Goal: Information Seeking & Learning: Learn about a topic

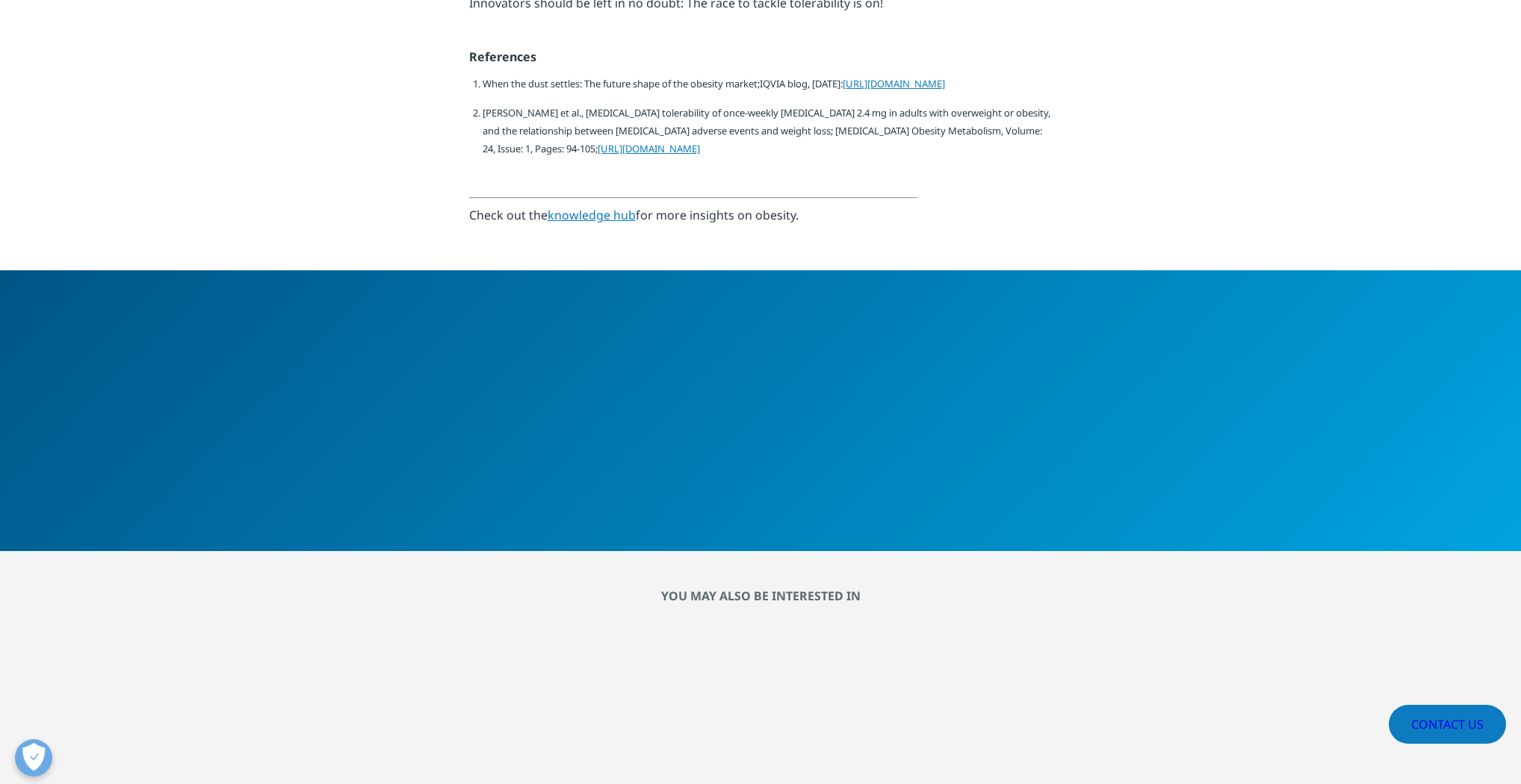
scroll to position [2867, 0]
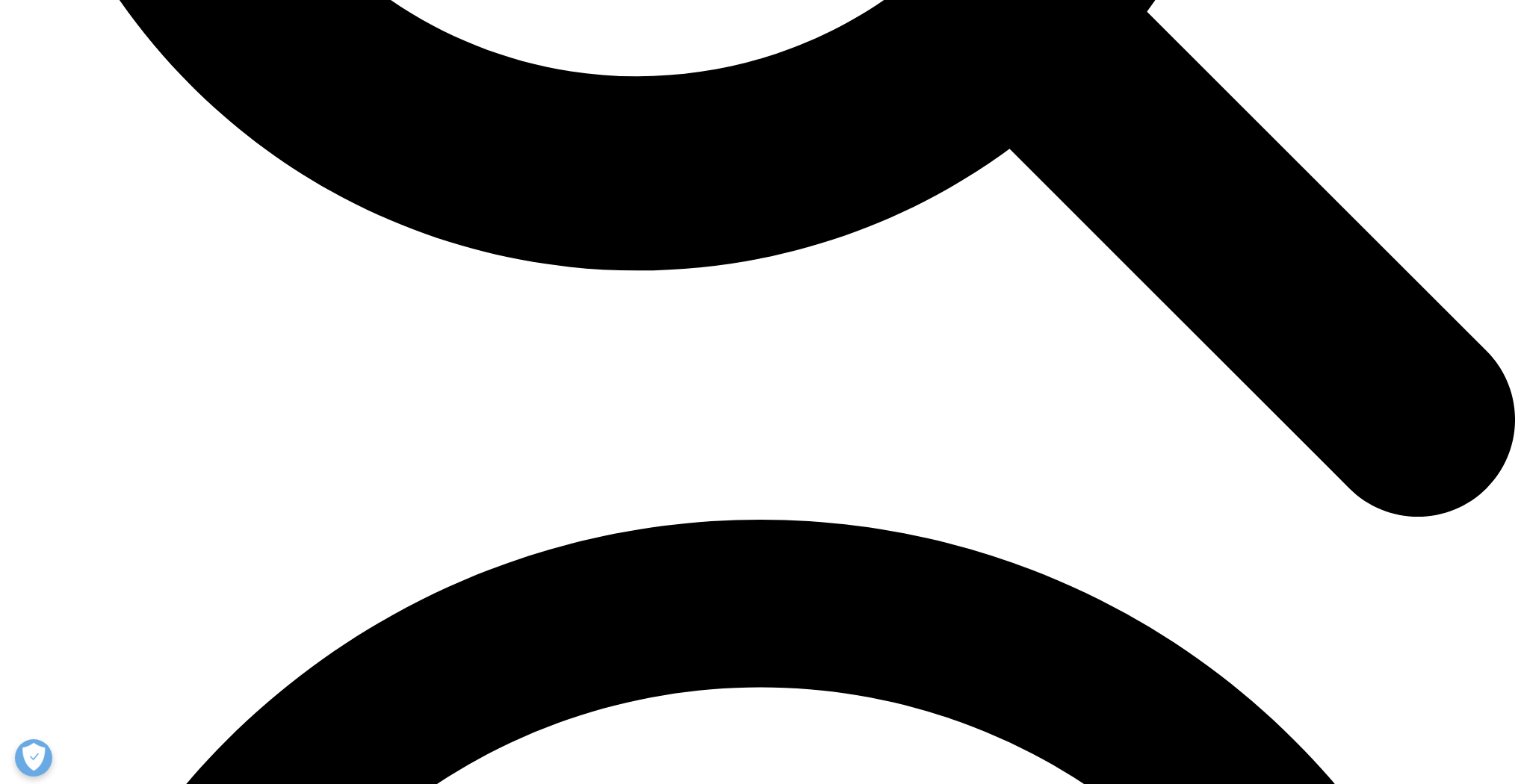
scroll to position [2568, 0]
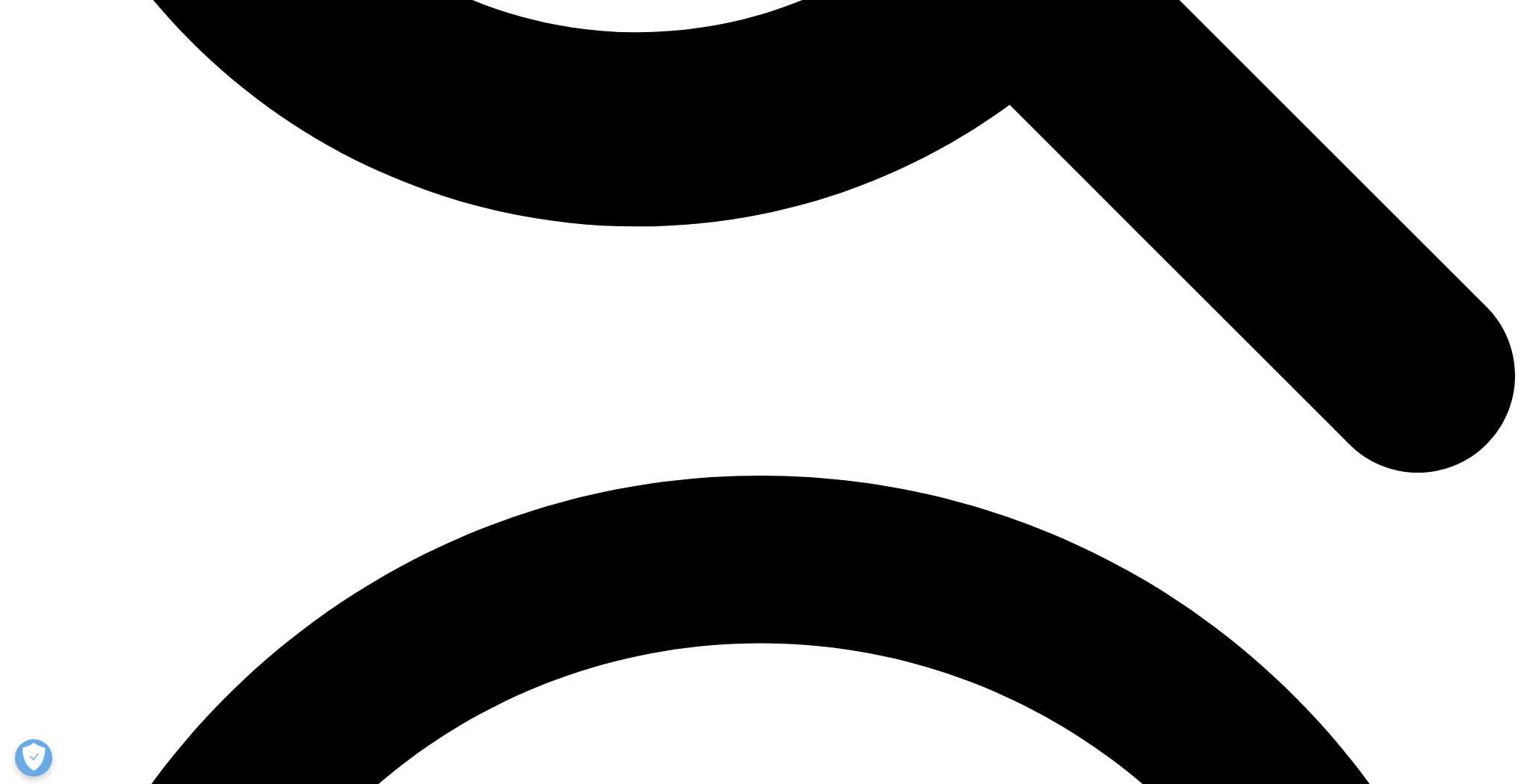
drag, startPoint x: 469, startPoint y: 600, endPoint x: 621, endPoint y: 617, distance: 152.9
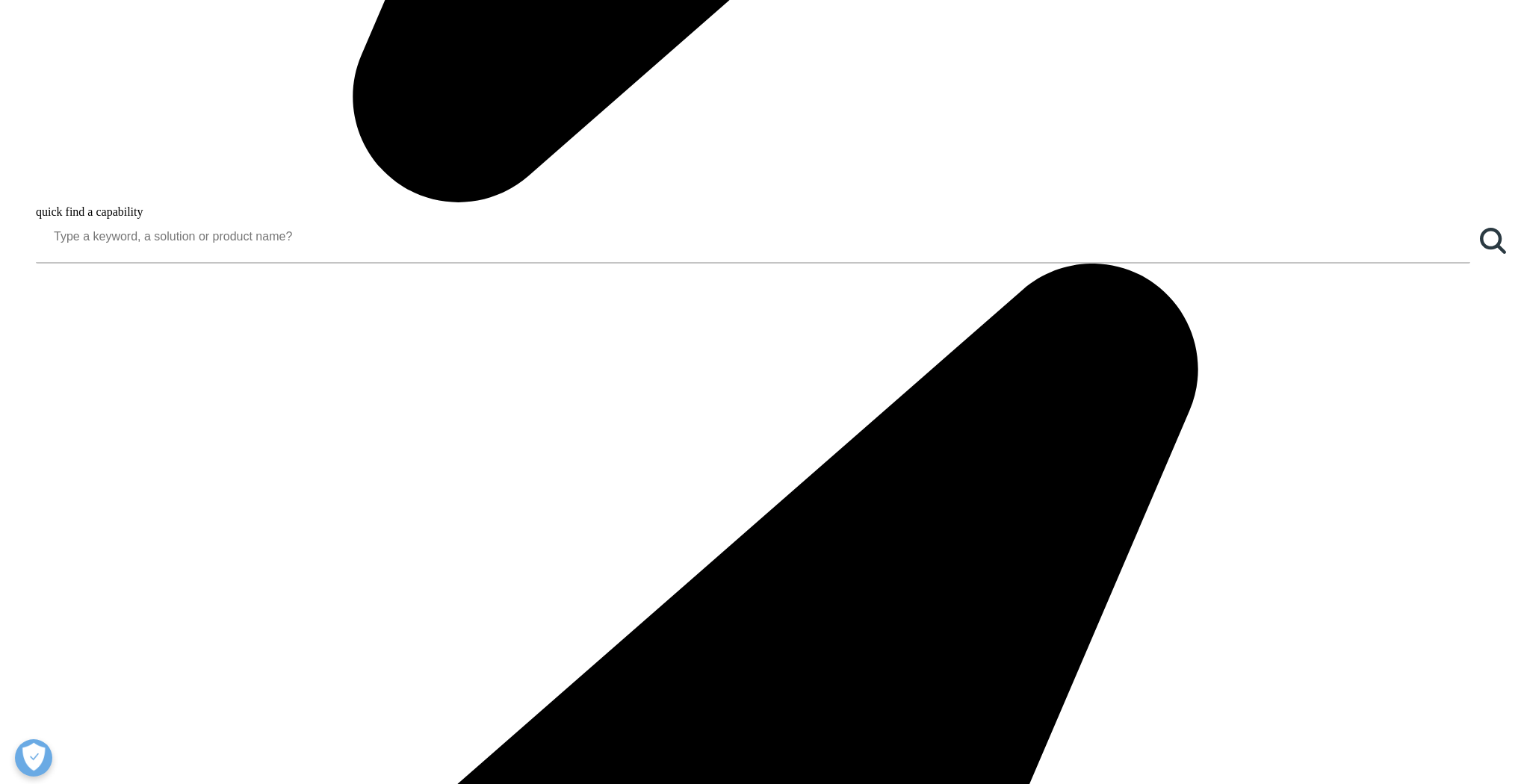
scroll to position [2209, 0]
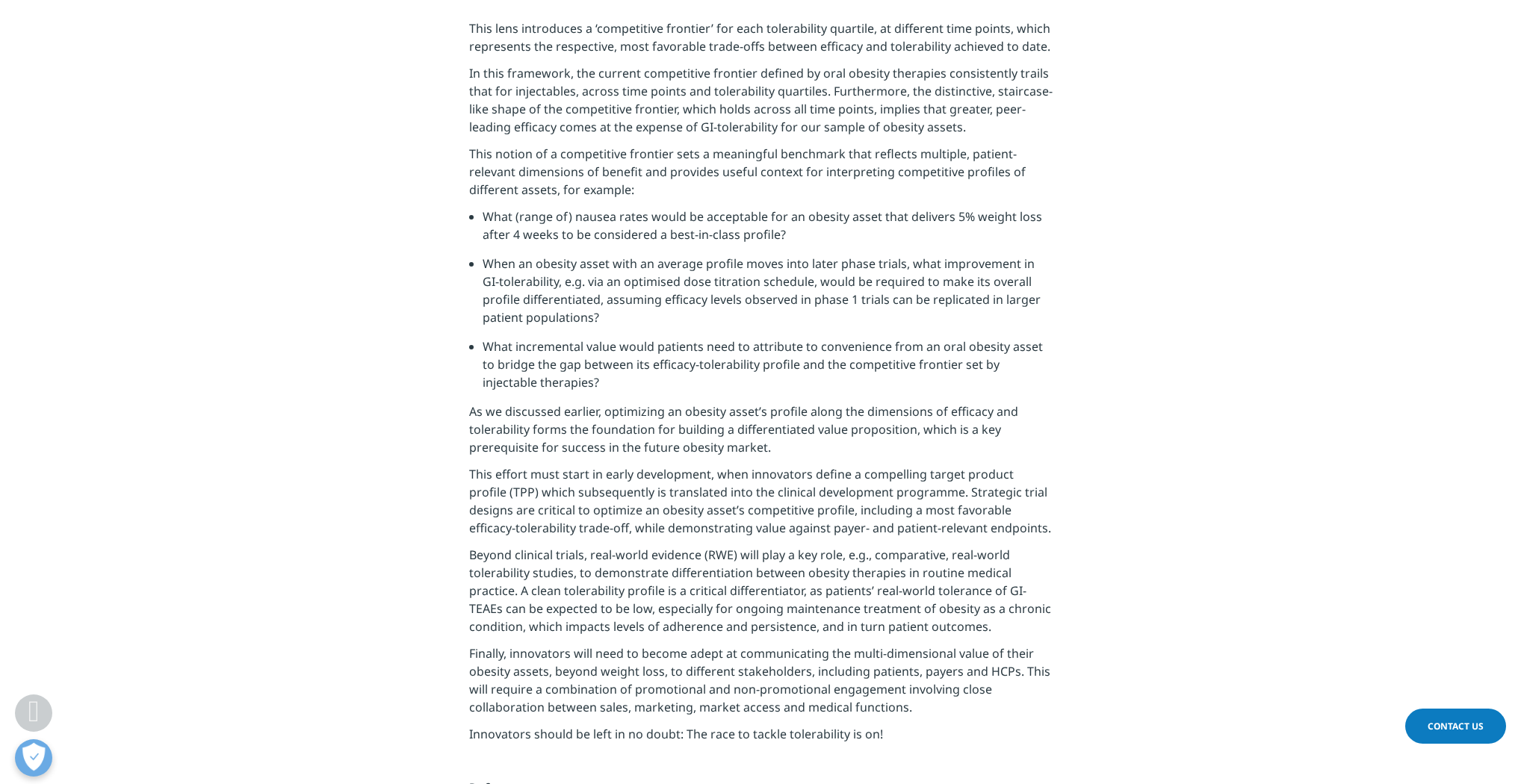
scroll to position [2269, 0]
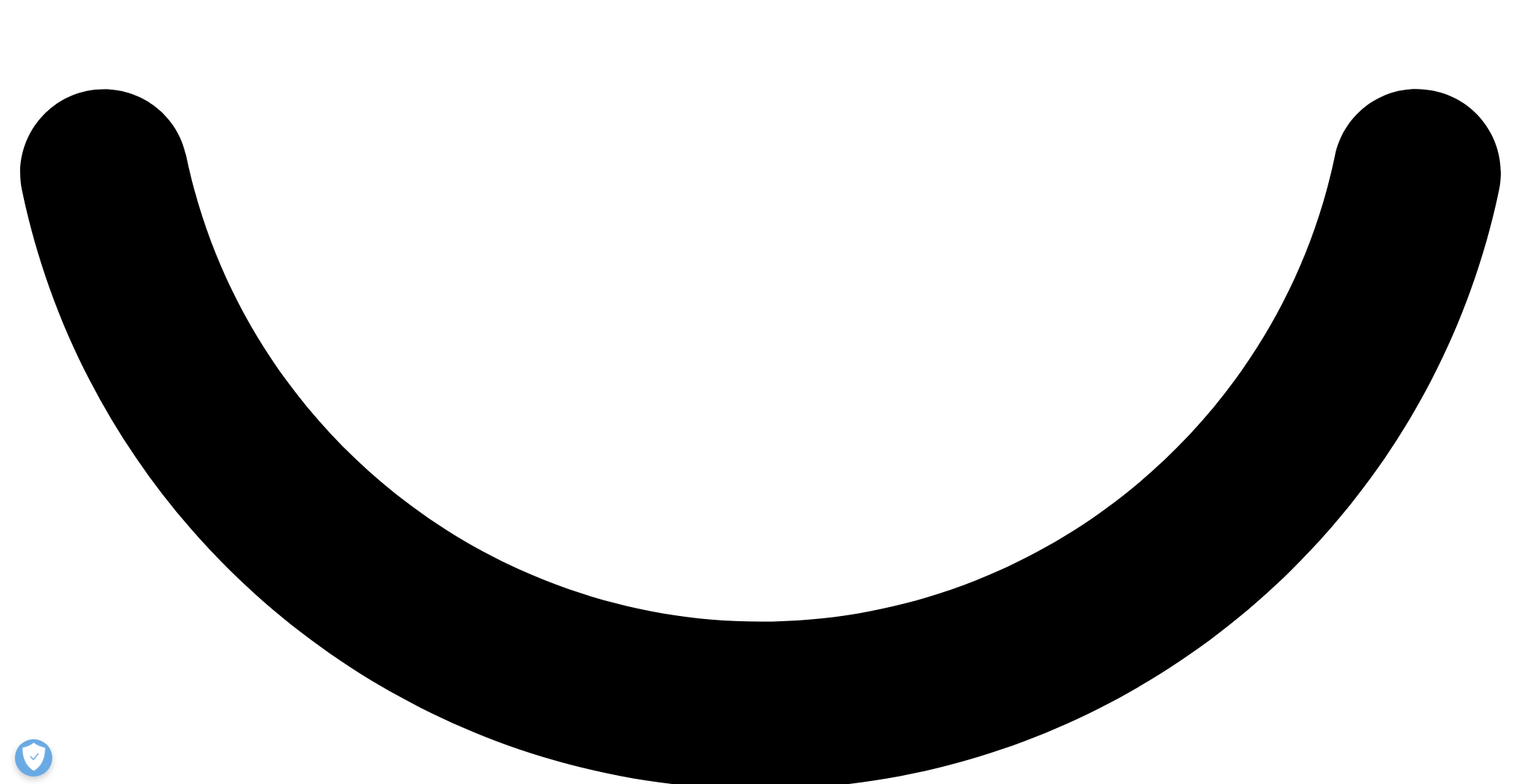
scroll to position [4181, 0]
